Goal: Information Seeking & Learning: Learn about a topic

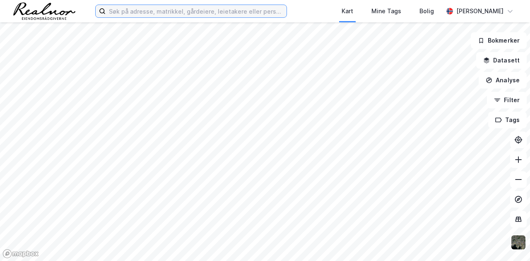
click at [159, 17] on input at bounding box center [196, 11] width 181 height 12
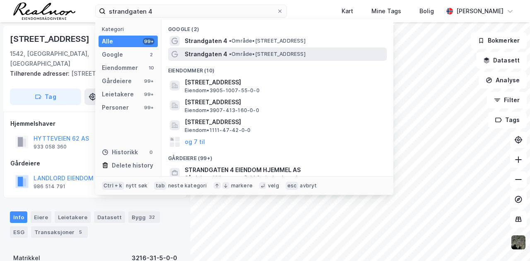
click at [262, 52] on span "• Område • [STREET_ADDRESS]" at bounding box center [267, 54] width 77 height 7
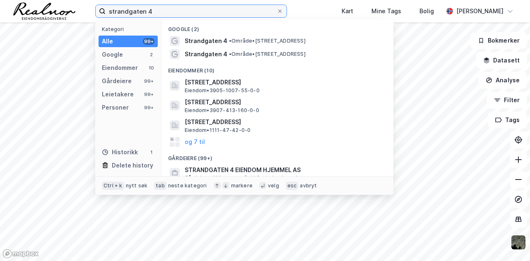
click at [183, 13] on input "strandgaten 4" at bounding box center [191, 11] width 171 height 12
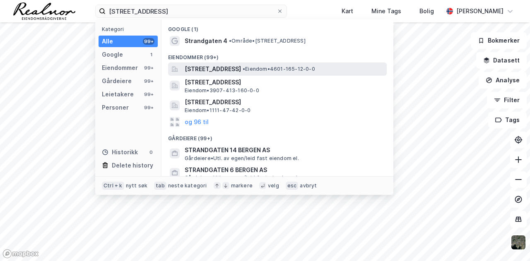
click at [221, 65] on span "[STREET_ADDRESS]" at bounding box center [213, 69] width 56 height 10
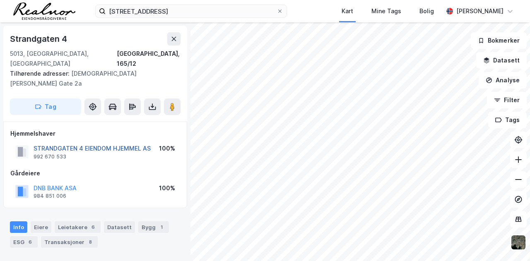
click at [0, 0] on button "STRANDGATEN 4 EIENDOM HJEMMEL AS" at bounding box center [0, 0] width 0 height 0
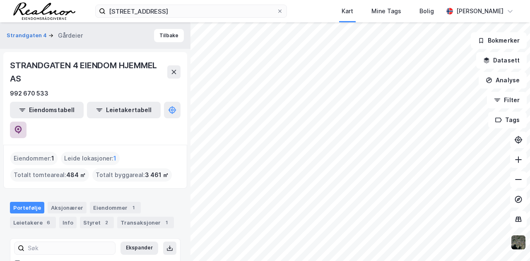
click at [22, 126] on icon at bounding box center [18, 130] width 7 height 8
click at [155, 33] on button "Tilbake" at bounding box center [169, 35] width 30 height 13
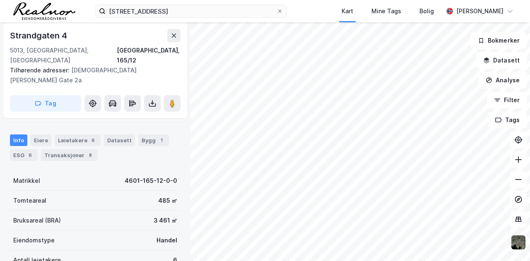
scroll to position [76, 0]
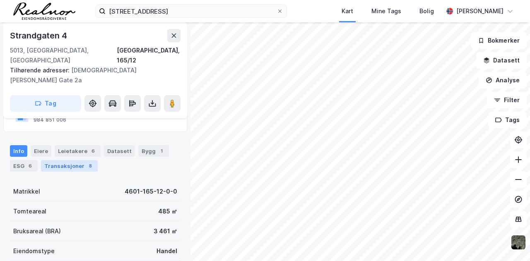
click at [70, 160] on div "Transaksjoner 8" at bounding box center [69, 166] width 57 height 12
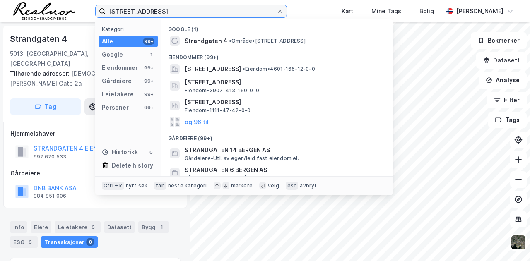
drag, startPoint x: 185, startPoint y: 12, endPoint x: 63, endPoint y: 3, distance: 122.1
click at [63, 3] on div "strandgaten 4 bergen Kategori Alle 99+ Google 1 Eiendommer 99+ Gårdeiere 99+ Le…" at bounding box center [265, 11] width 530 height 22
type input "nydalen"
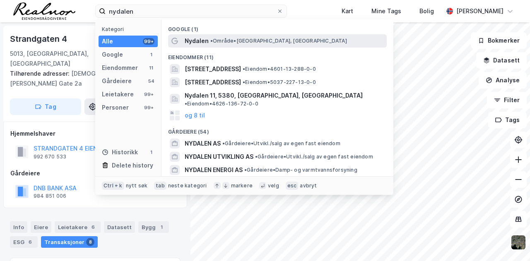
click at [231, 42] on span "• Område • [GEOGRAPHIC_DATA], [GEOGRAPHIC_DATA]" at bounding box center [278, 41] width 137 height 7
